Goal: Complete application form

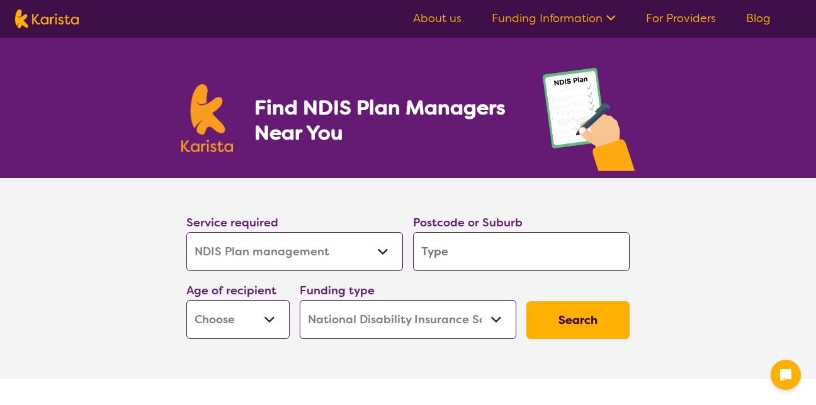
select select "NDIS Plan management"
select select "NDIS"
select select "NDIS Plan management"
select select "NDIS"
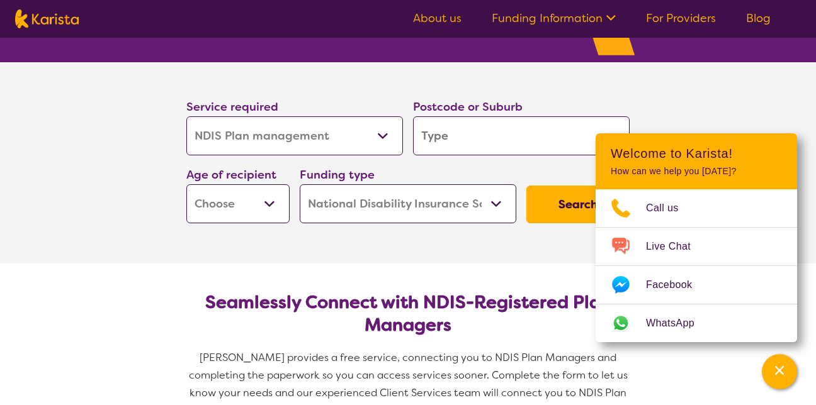
scroll to position [126, 0]
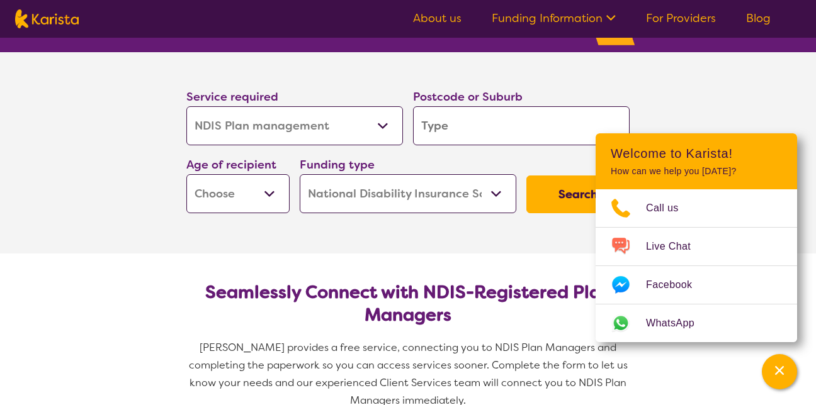
click at [727, 77] on section "Service required Allied Health Assistant Assessment ([MEDICAL_DATA] or [MEDICAL…" at bounding box center [408, 152] width 816 height 201
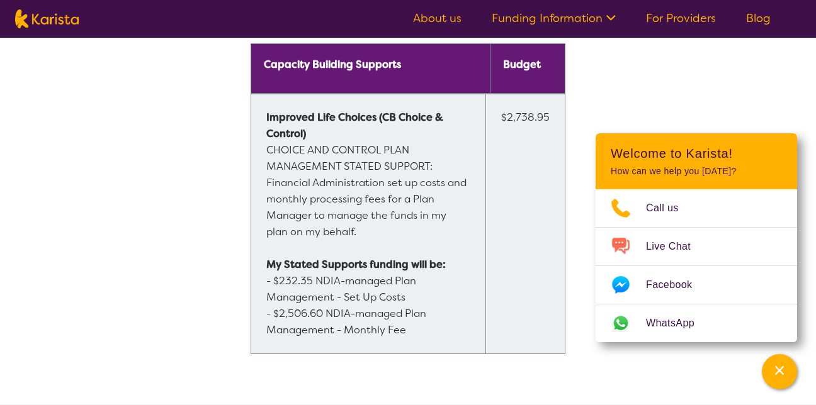
scroll to position [1070, 0]
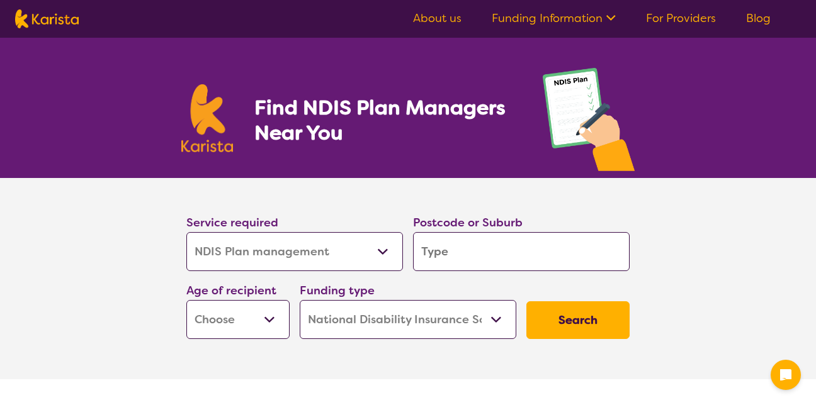
select select "NDIS Plan management"
select select "NDIS"
select select "NDIS Plan management"
select select "NDIS"
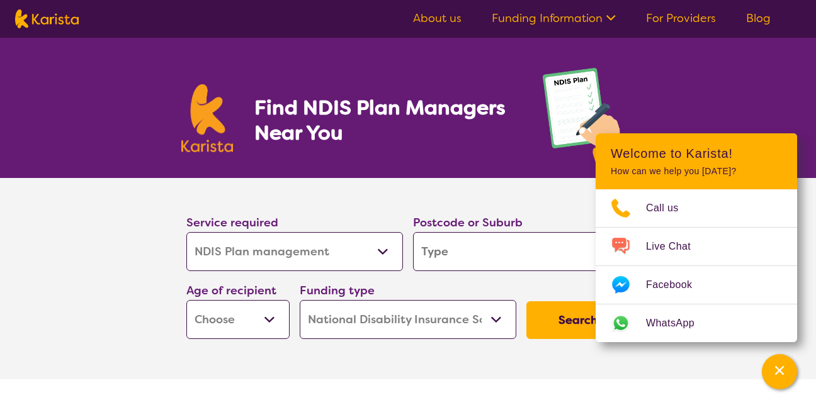
click at [456, 252] on input "search" at bounding box center [521, 251] width 217 height 39
type input "3"
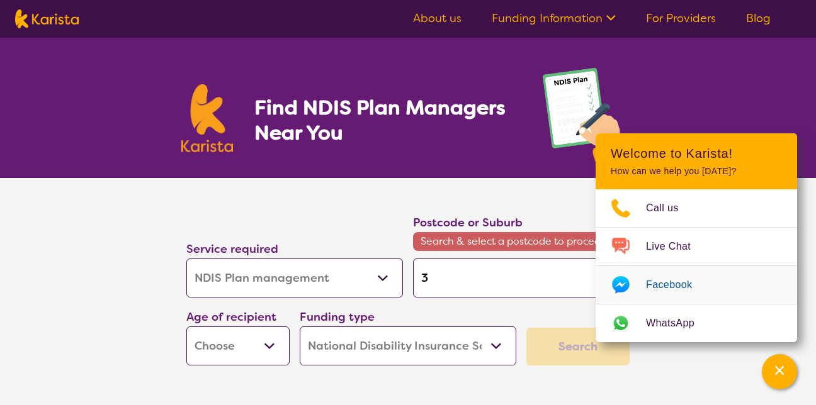
type input "34"
type input "349"
type input "3498"
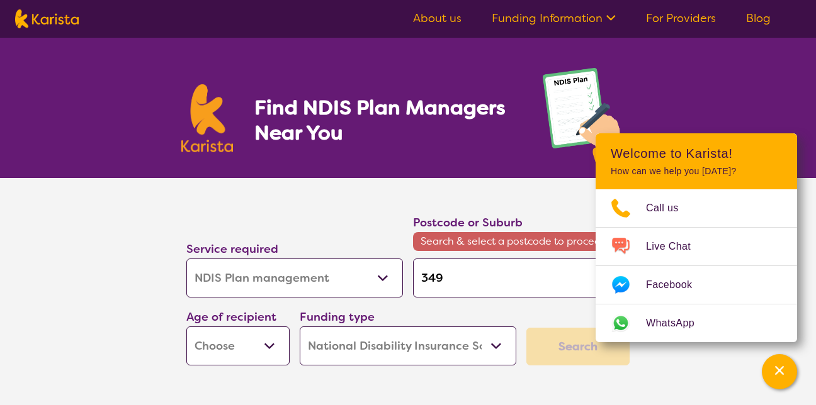
type input "3498"
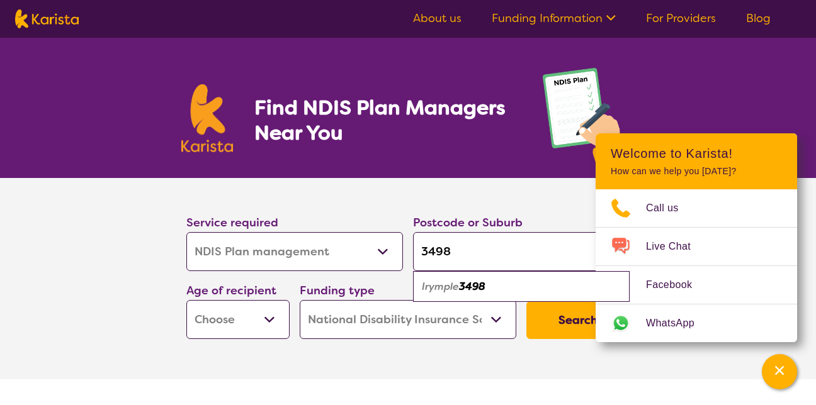
type input "3498"
click at [264, 320] on select "Early Childhood - 0 to 9 Child - 10 to 11 Adolescent - 12 to 17 Adult - 18 to 6…" at bounding box center [237, 319] width 103 height 39
select select "AG"
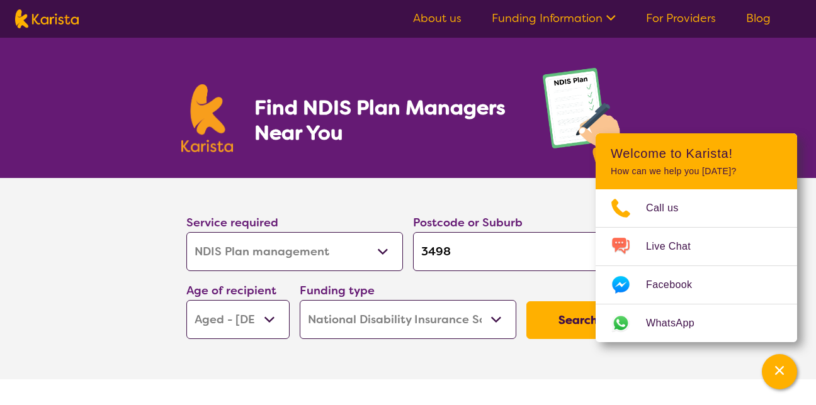
click at [186, 300] on select "Early Childhood - 0 to 9 Child - 10 to 11 Adolescent - 12 to 17 Adult - 18 to 6…" at bounding box center [237, 319] width 103 height 39
select select "AG"
